Goal: Book appointment/travel/reservation

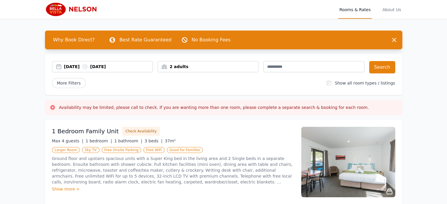
click at [199, 66] on div "2 adults" at bounding box center [208, 67] width 101 height 6
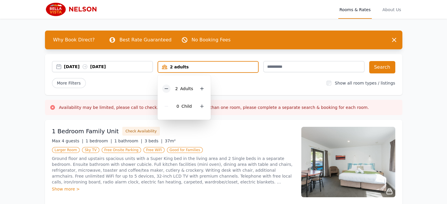
click at [168, 89] on icon at bounding box center [166, 89] width 3 height 0
click at [383, 66] on button "Search" at bounding box center [382, 67] width 26 height 12
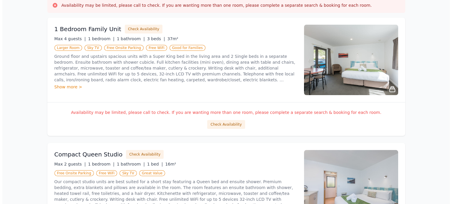
scroll to position [102, 0]
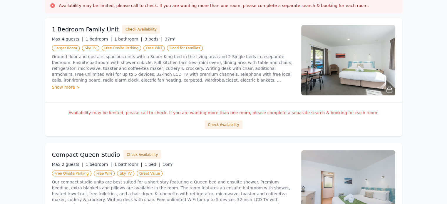
click at [346, 189] on img at bounding box center [349, 186] width 94 height 71
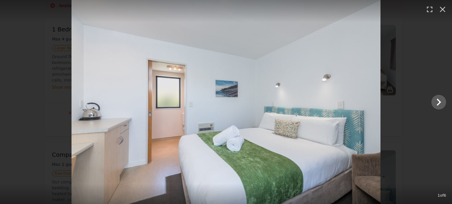
click at [346, 189] on div "1 of 6" at bounding box center [226, 194] width 452 height 21
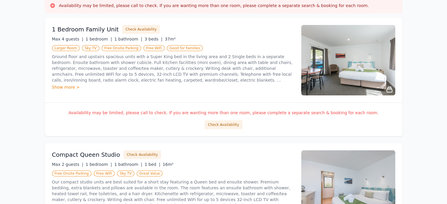
click at [368, 85] on img at bounding box center [349, 60] width 94 height 71
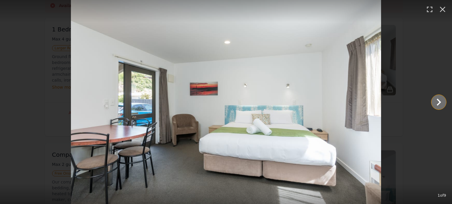
click at [438, 102] on icon "Show slide 2 of 9" at bounding box center [439, 102] width 14 height 14
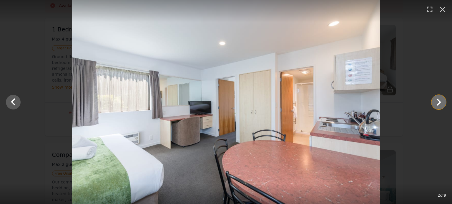
click at [438, 102] on icon "Show slide 3 of 9" at bounding box center [439, 102] width 14 height 14
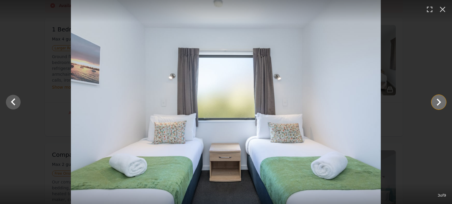
click at [438, 102] on icon "Show slide 4 of 9" at bounding box center [439, 102] width 14 height 14
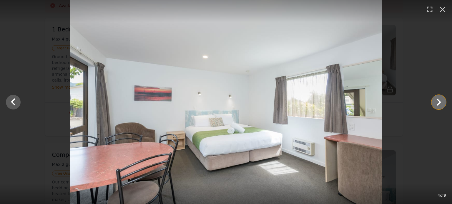
click at [438, 102] on icon "Show slide 5 of 9" at bounding box center [439, 102] width 14 height 14
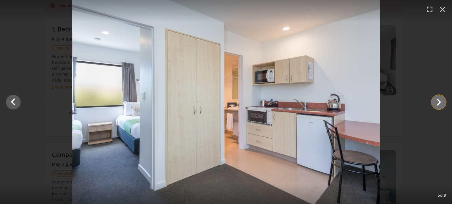
click at [438, 102] on icon "Show slide 6 of 9" at bounding box center [439, 102] width 14 height 14
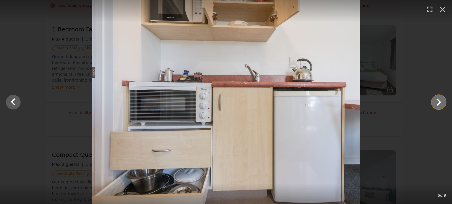
click at [438, 102] on icon "Show slide 7 of 9" at bounding box center [439, 102] width 14 height 14
